Goal: Task Accomplishment & Management: Manage account settings

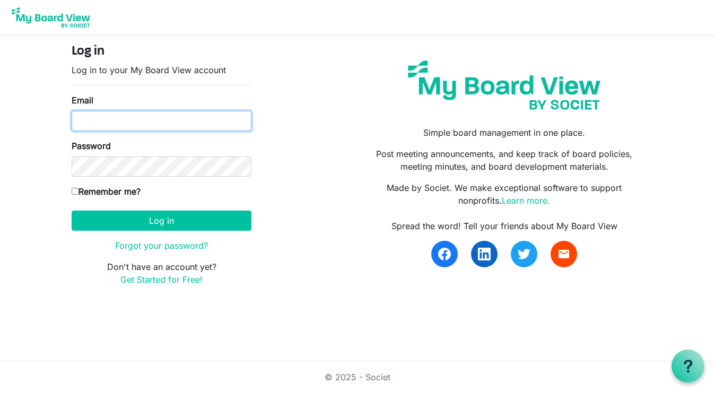
type input "[EMAIL_ADDRESS][DOMAIN_NAME]"
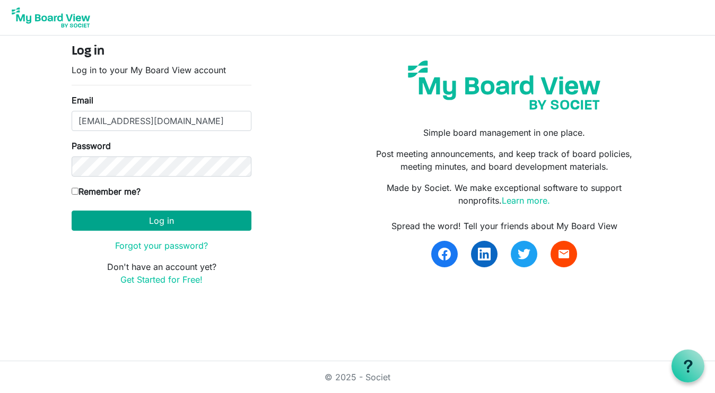
click at [164, 221] on button "Log in" at bounding box center [162, 221] width 180 height 20
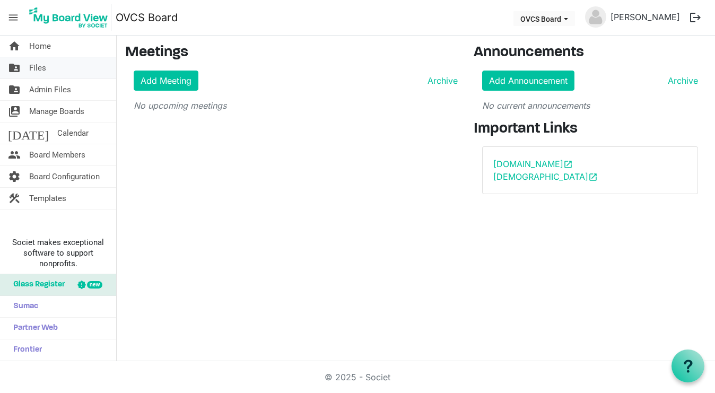
click at [37, 71] on span "Files" at bounding box center [37, 67] width 17 height 21
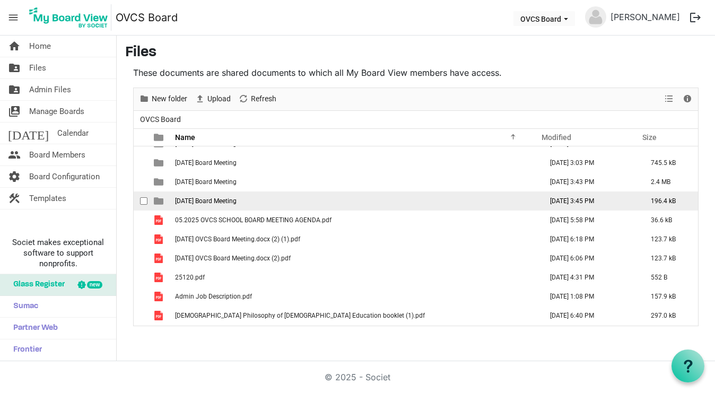
scroll to position [375, 0]
click at [146, 203] on span "checkbox" at bounding box center [143, 200] width 7 height 7
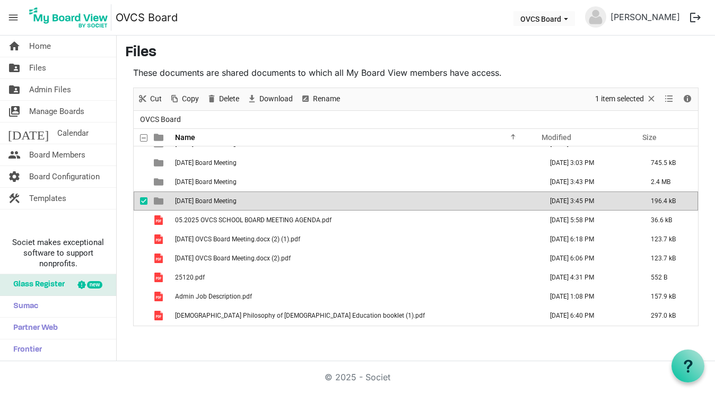
click at [157, 203] on span "is template cell column header type" at bounding box center [159, 201] width 10 height 10
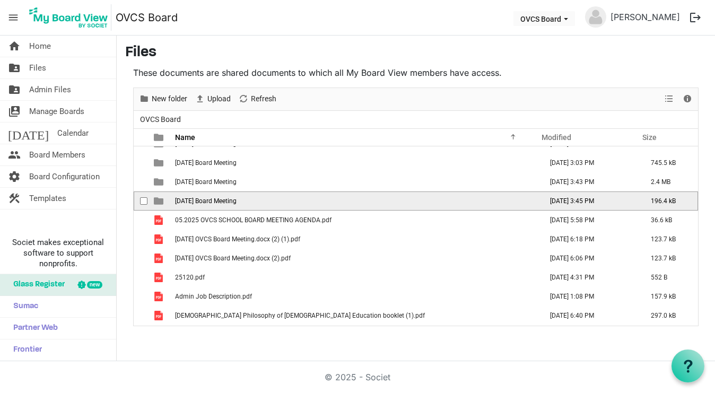
click at [157, 203] on span "is template cell column header type" at bounding box center [159, 201] width 10 height 10
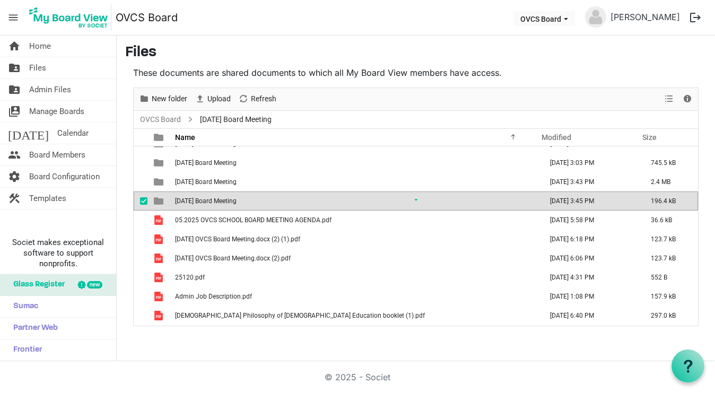
scroll to position [0, 0]
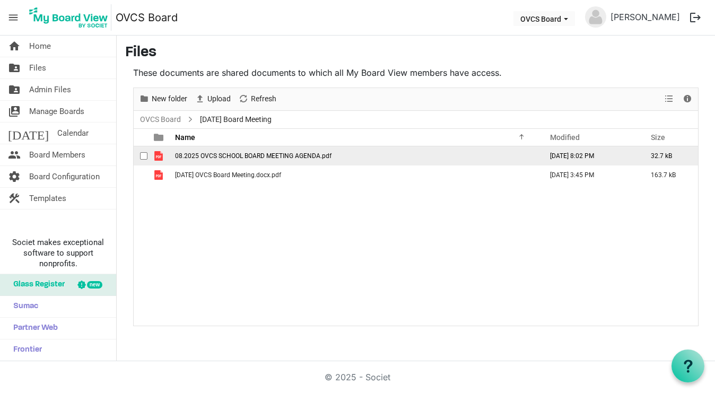
click at [158, 155] on span "is template cell column header type" at bounding box center [159, 156] width 10 height 10
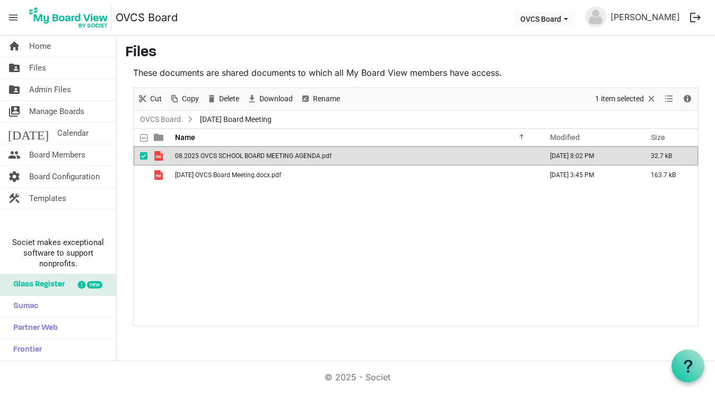
click at [158, 155] on span "is template cell column header type" at bounding box center [159, 156] width 10 height 10
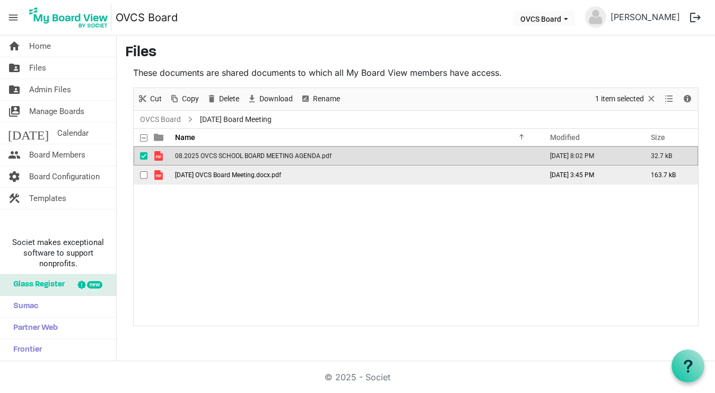
click at [160, 180] on span "is template cell column header type" at bounding box center [159, 175] width 10 height 10
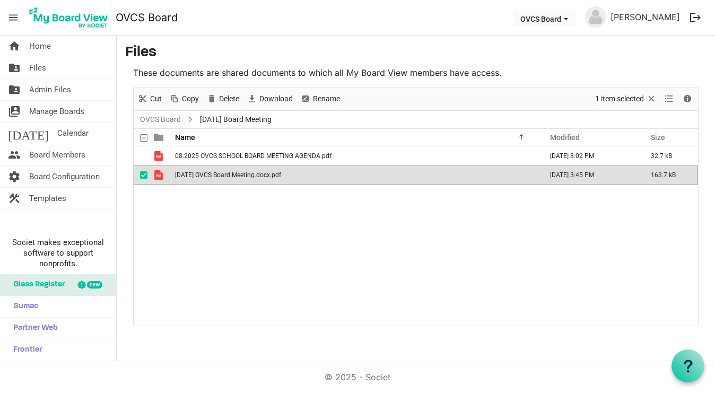
click at [160, 180] on span "is template cell column header type" at bounding box center [159, 175] width 10 height 10
